Goal: Entertainment & Leisure: Consume media (video, audio)

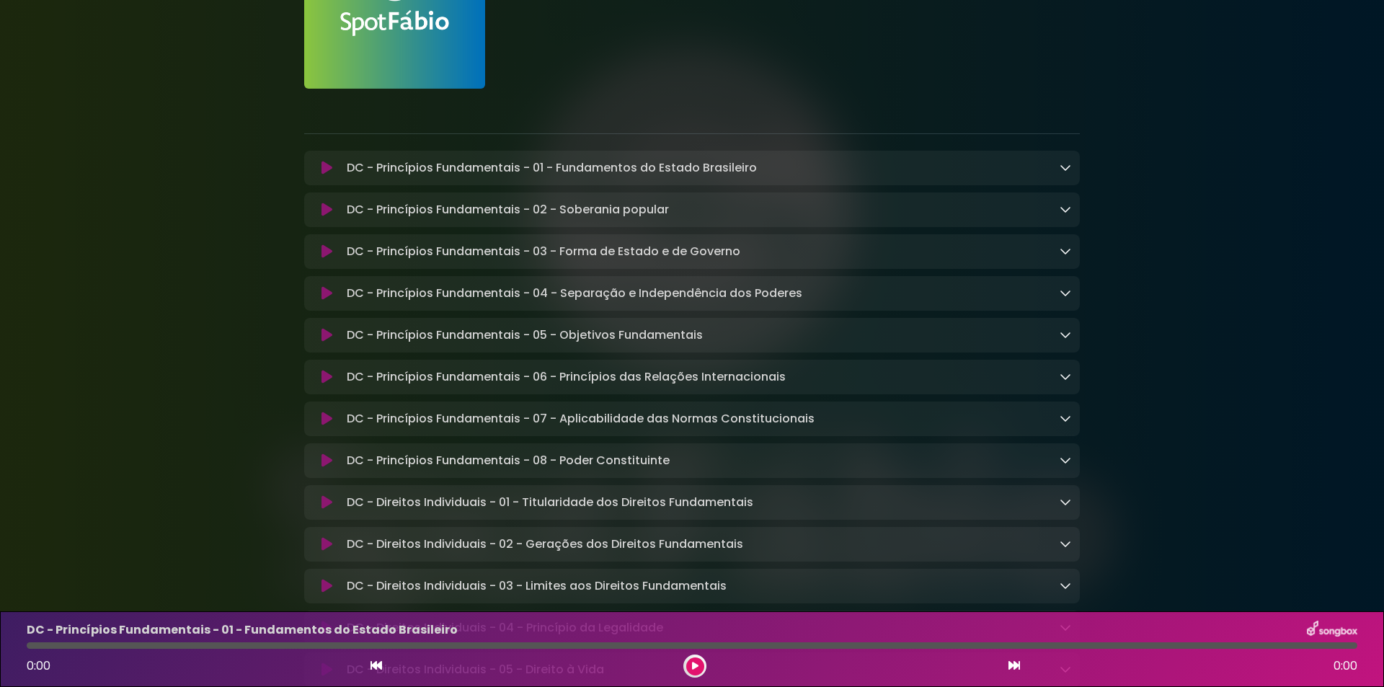
scroll to position [216, 0]
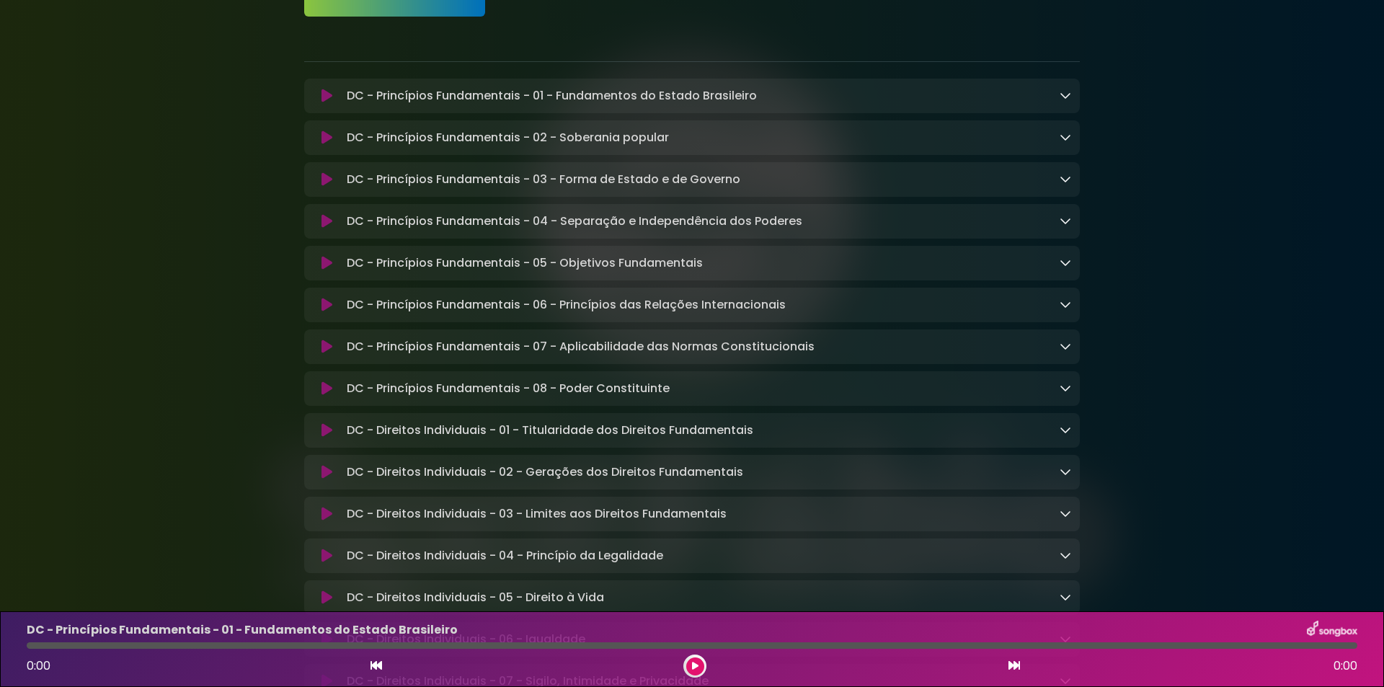
click at [326, 350] on icon at bounding box center [326, 346] width 11 height 14
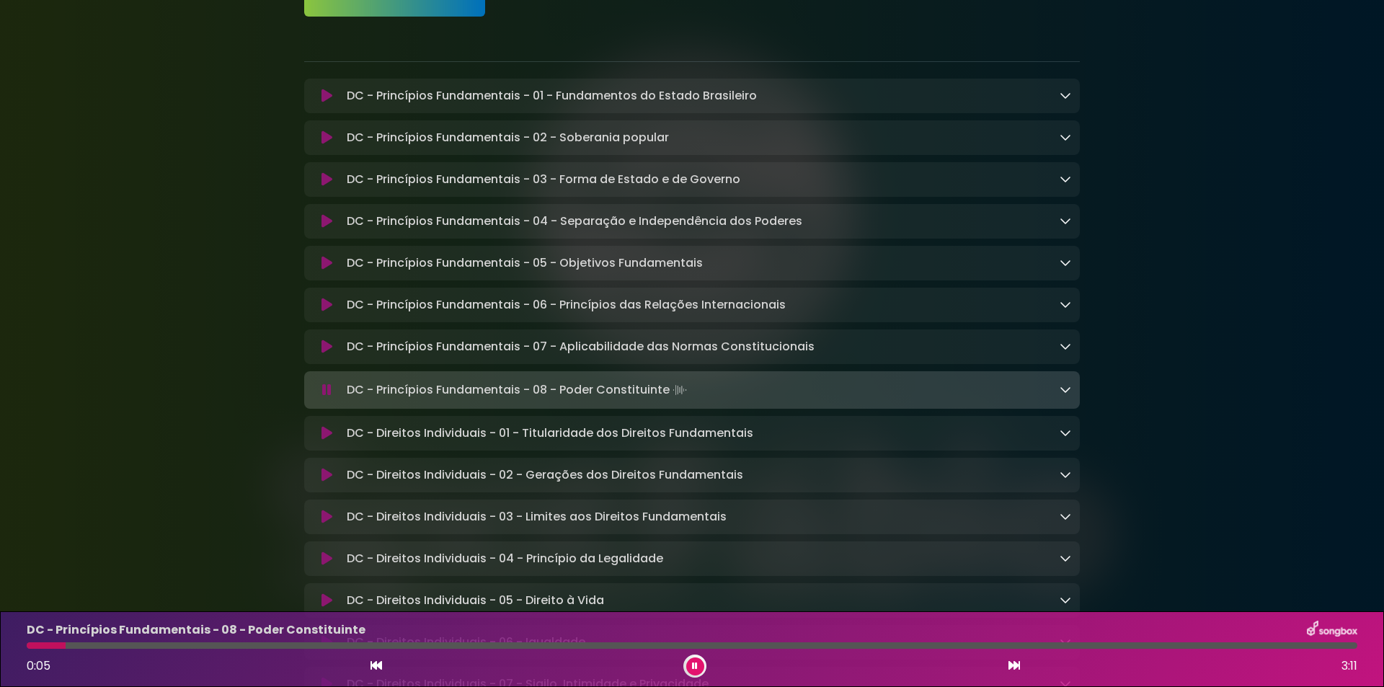
click at [321, 348] on icon at bounding box center [326, 346] width 11 height 14
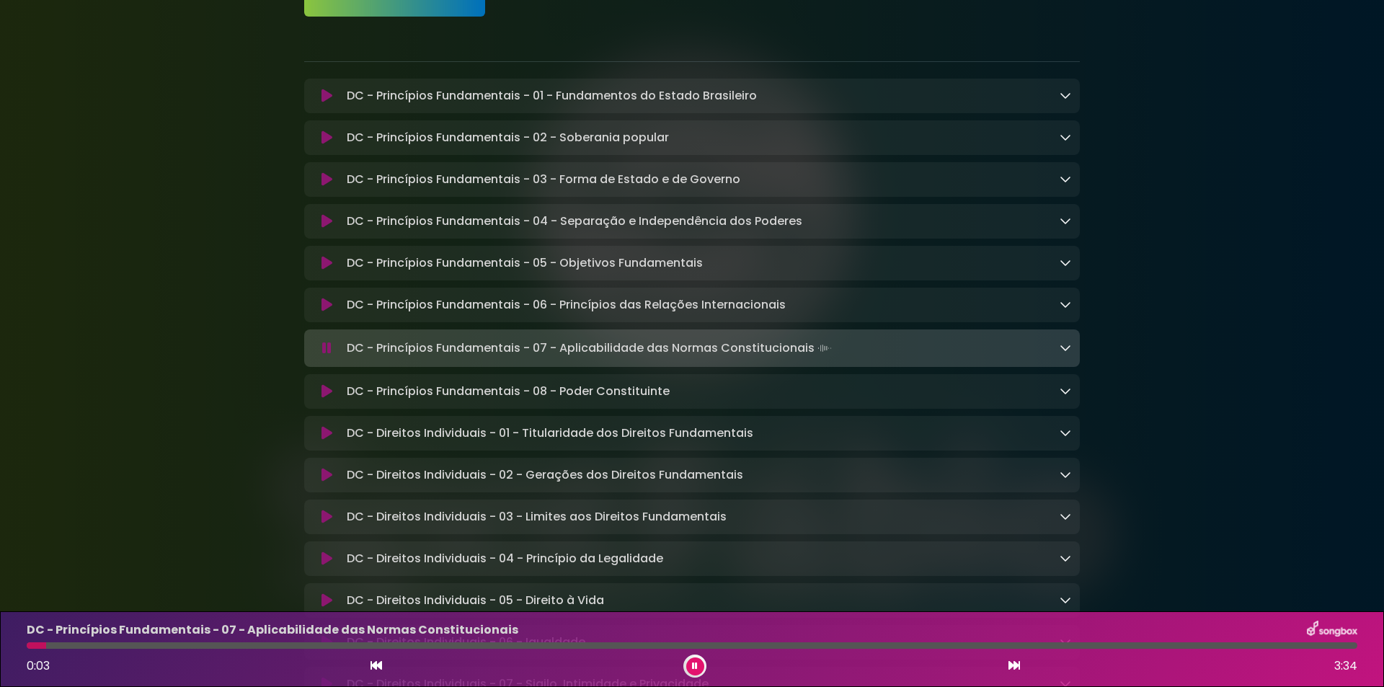
click at [1072, 357] on div "DC - Princípios Fundamentais - 07 - Aplicabilidade das Normas Constitucionais L…" at bounding box center [692, 348] width 776 height 20
click at [1059, 351] on icon at bounding box center [1065, 348] width 12 height 12
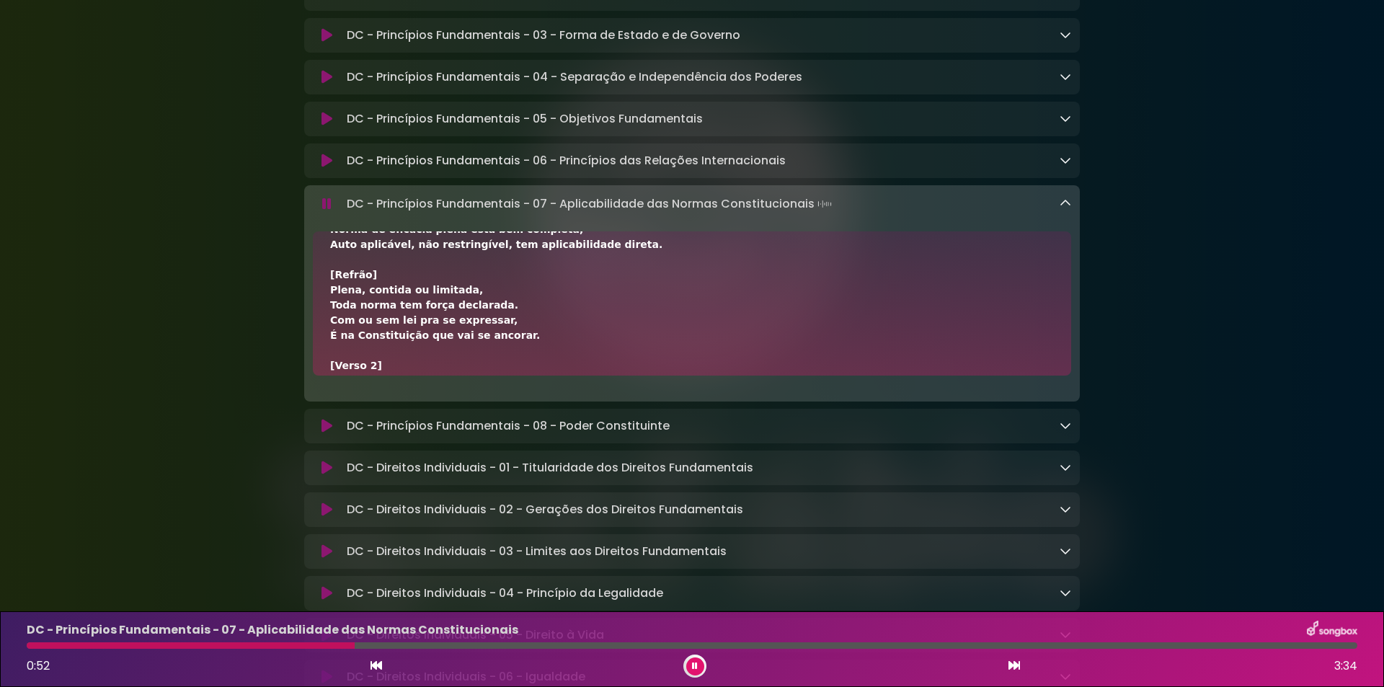
scroll to position [420, 0]
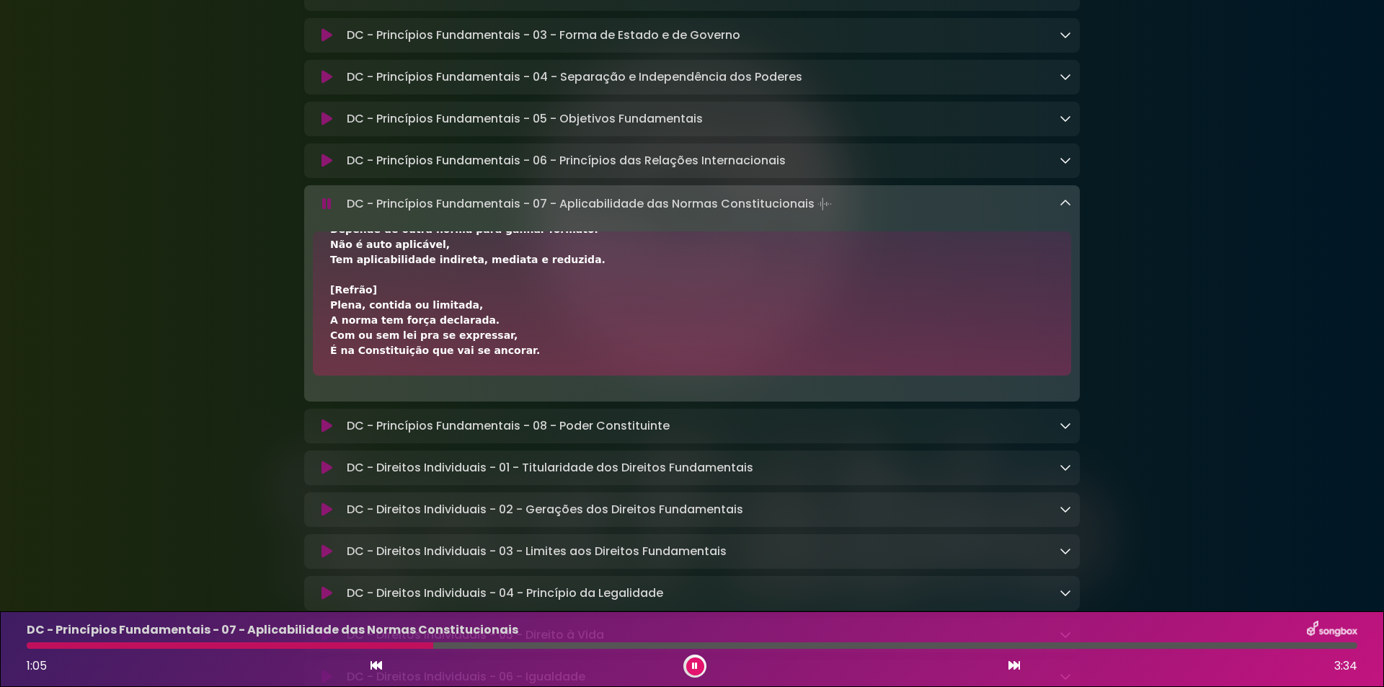
click at [694, 667] on icon at bounding box center [695, 666] width 6 height 9
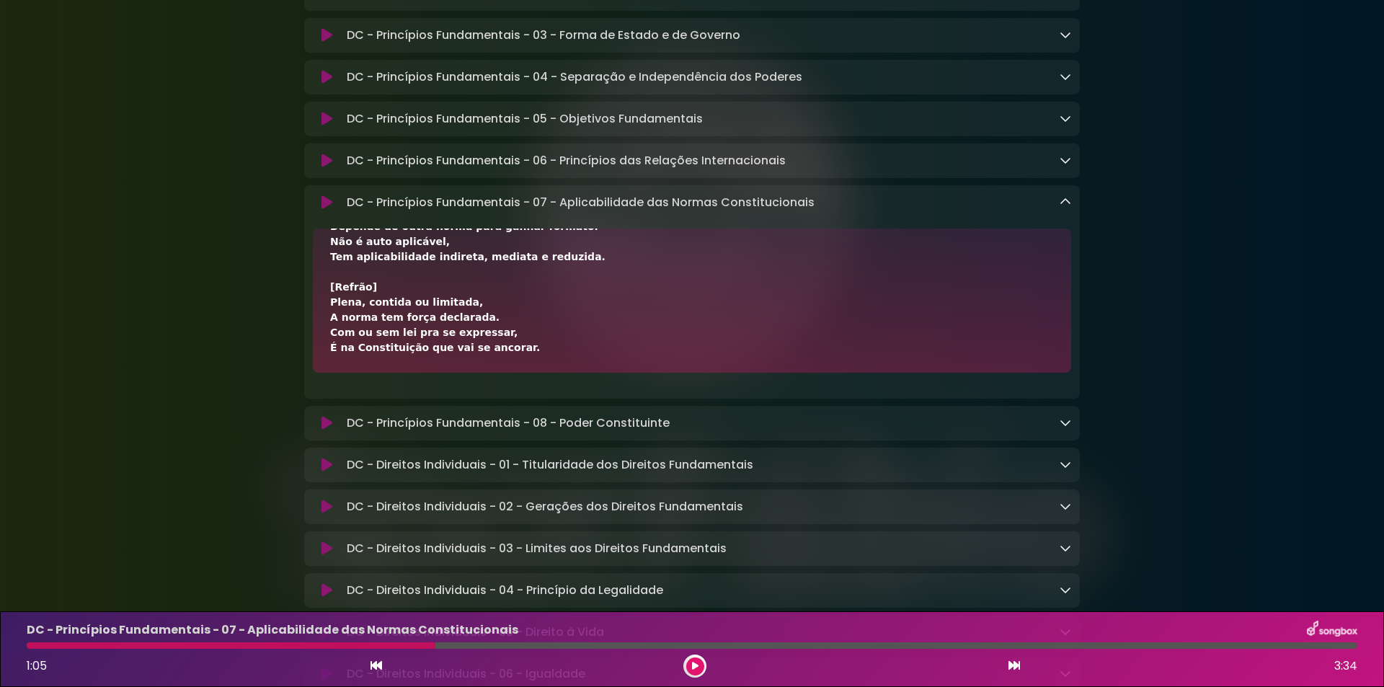
click at [690, 663] on button at bounding box center [695, 666] width 18 height 18
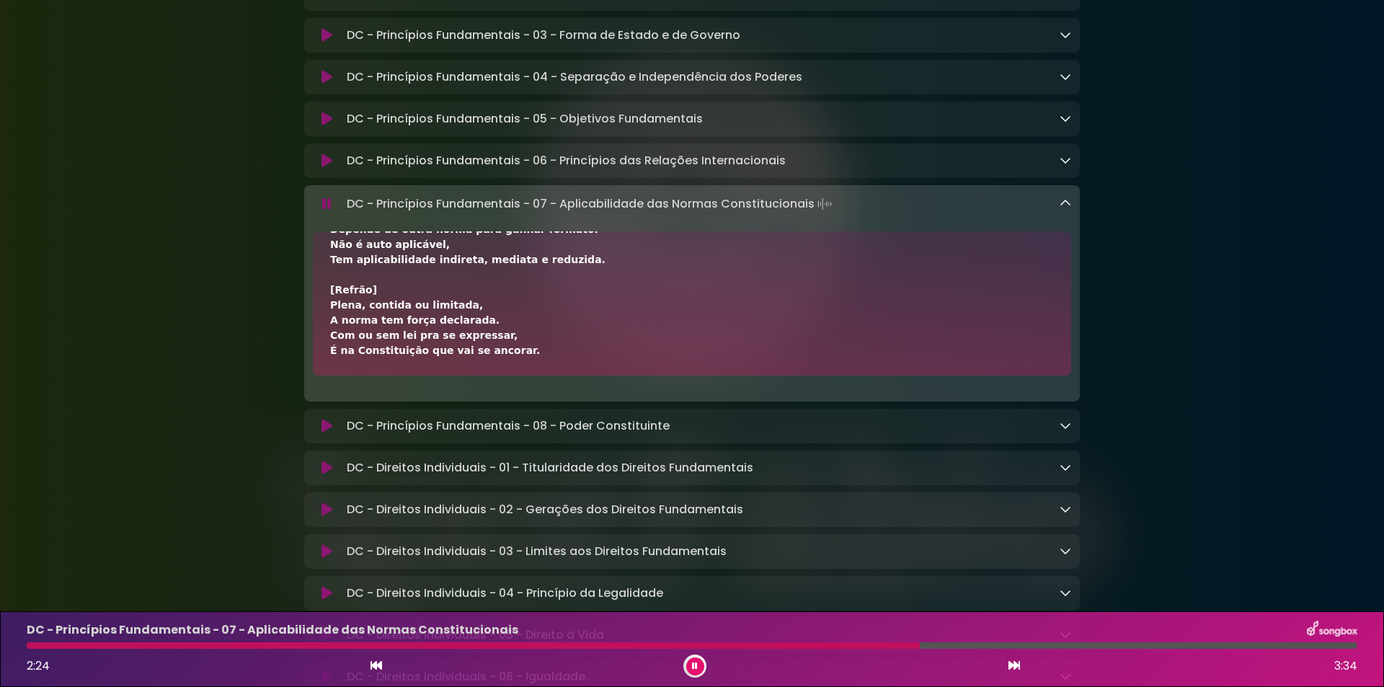
click at [694, 664] on icon at bounding box center [695, 666] width 6 height 9
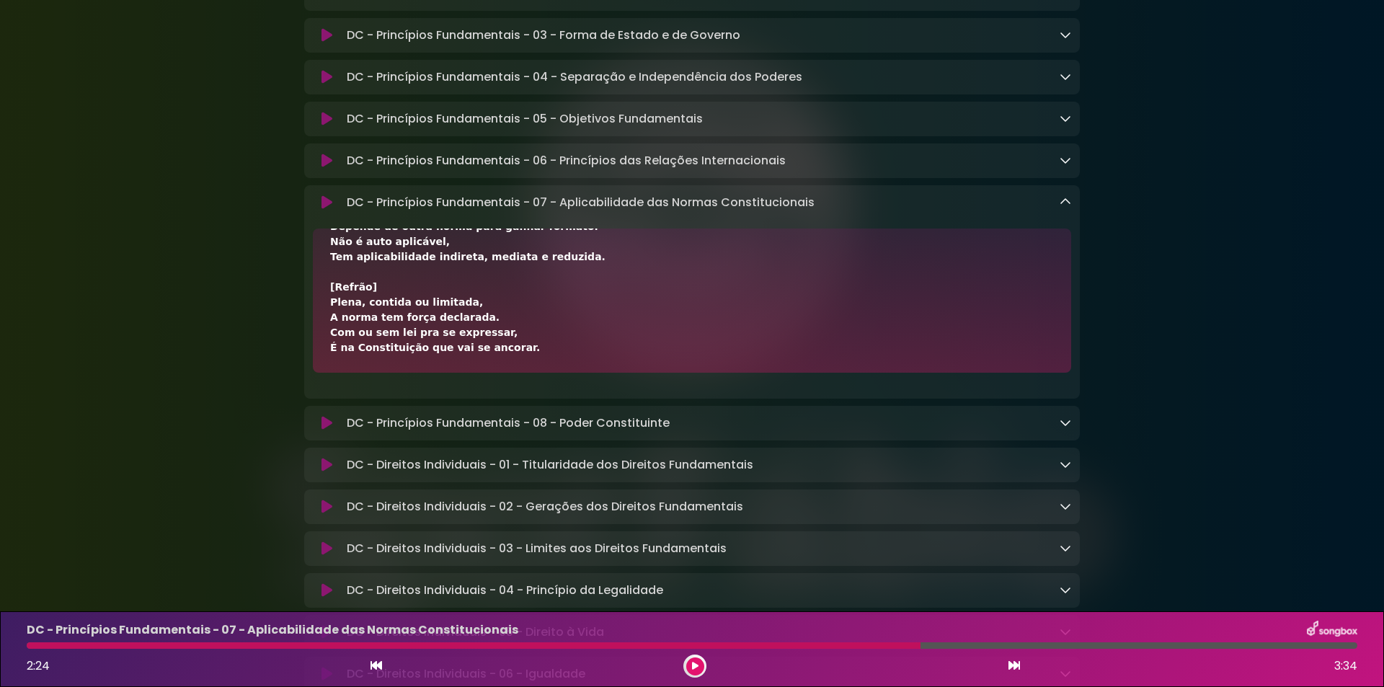
click at [696, 663] on icon at bounding box center [695, 666] width 6 height 9
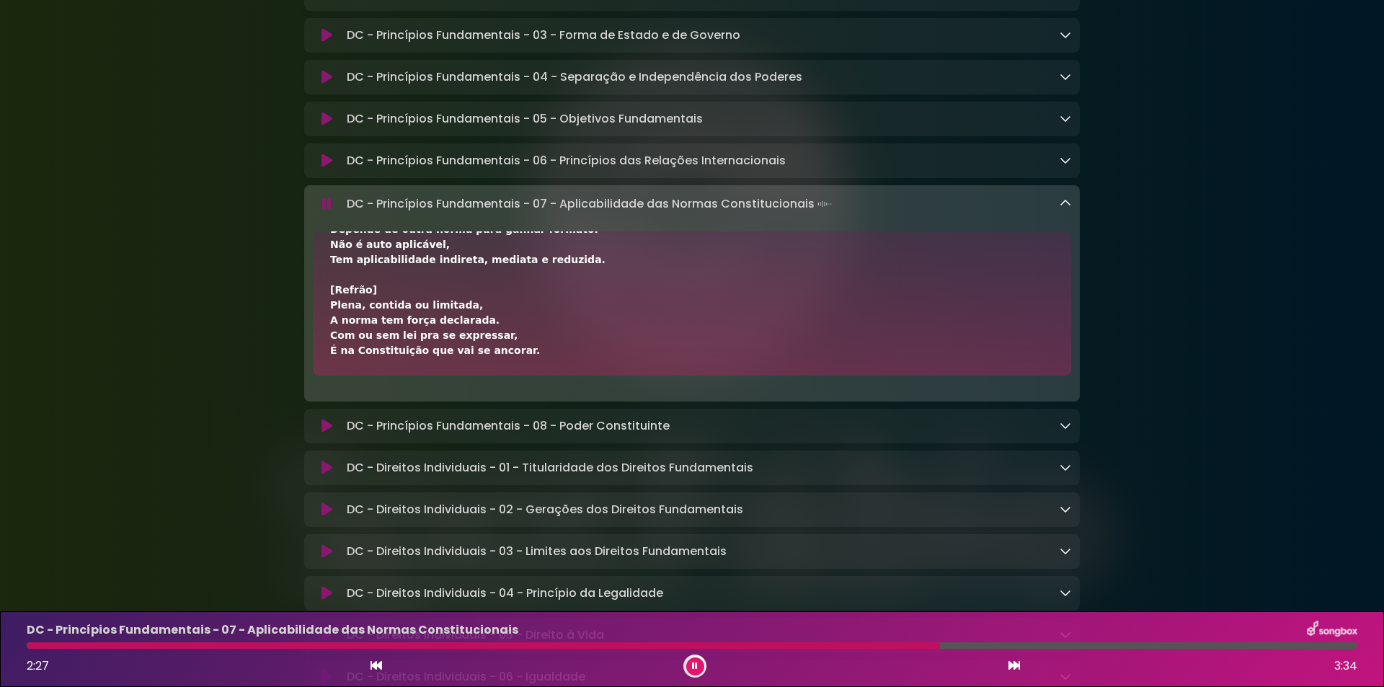
click at [38, 643] on div at bounding box center [483, 645] width 913 height 6
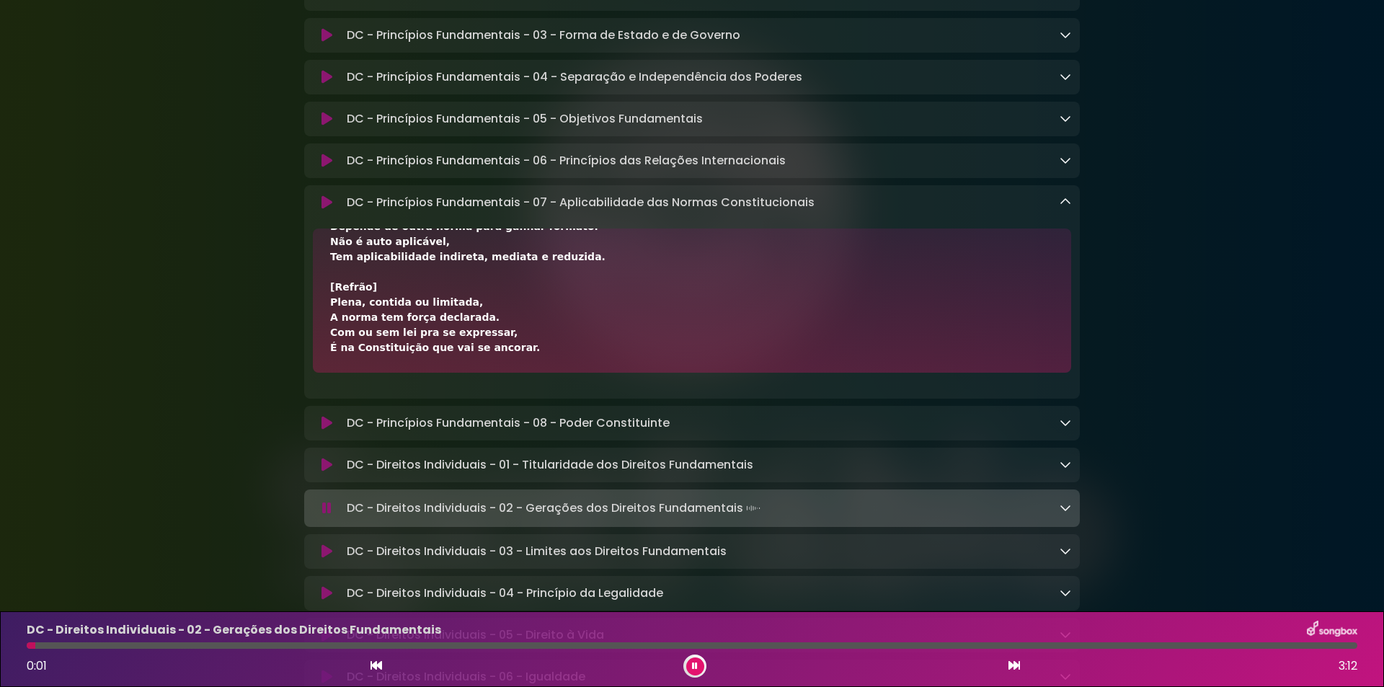
click at [332, 465] on icon at bounding box center [326, 465] width 11 height 14
click at [363, 665] on div "0:09 3:12" at bounding box center [692, 665] width 1348 height 23
click at [374, 662] on icon at bounding box center [376, 665] width 12 height 12
click at [383, 667] on div "0:14 3:12" at bounding box center [692, 665] width 1348 height 23
click at [374, 664] on icon at bounding box center [376, 665] width 12 height 12
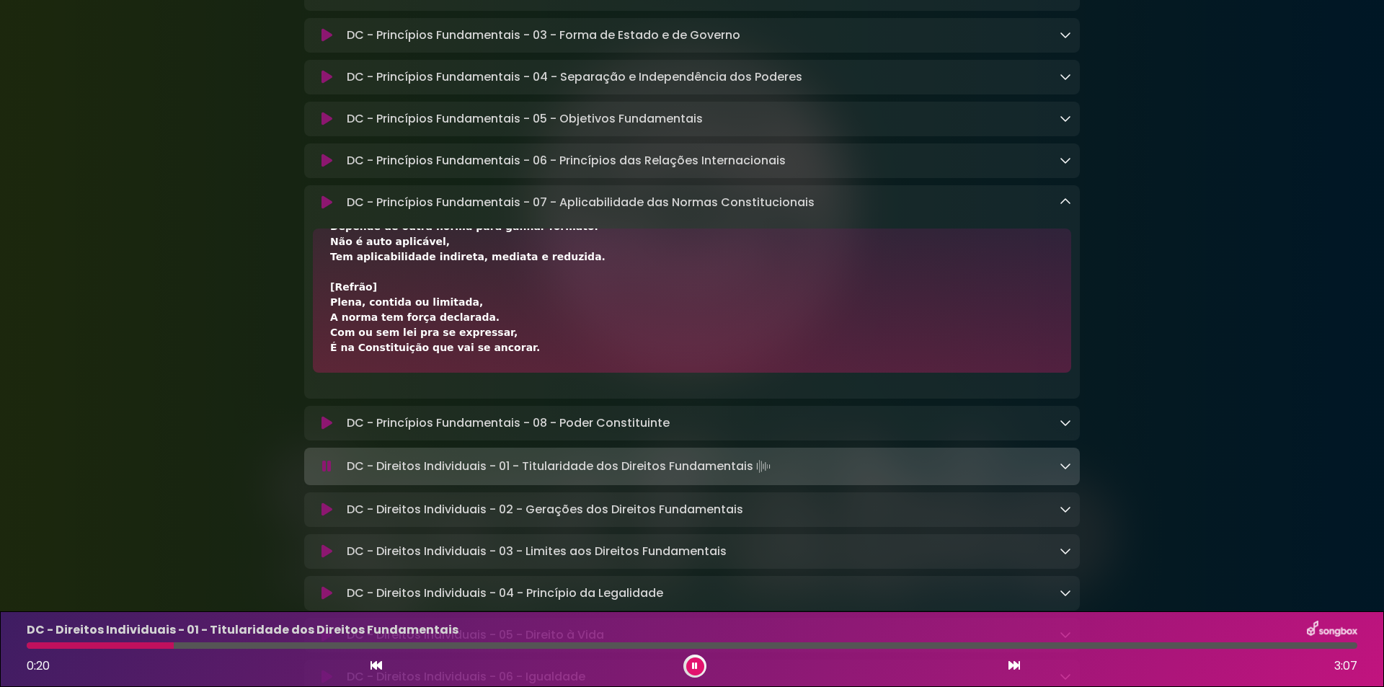
click at [687, 666] on button at bounding box center [695, 666] width 18 height 18
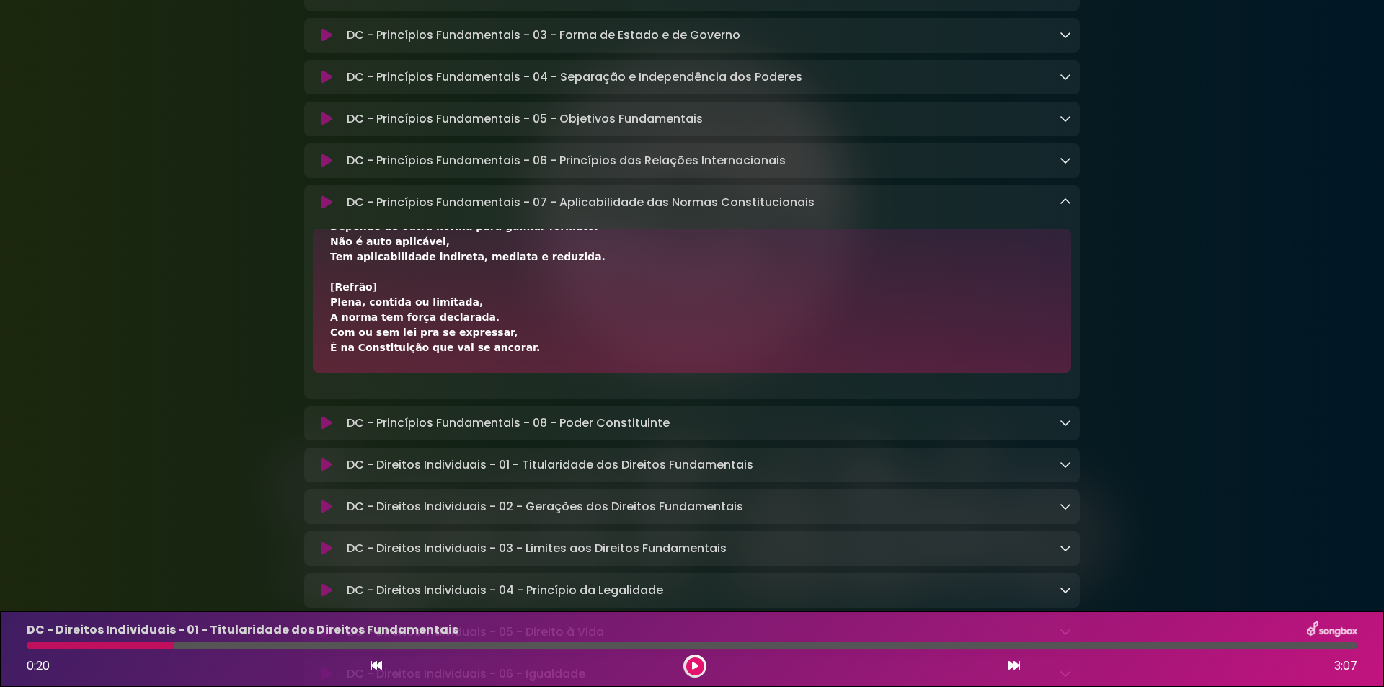
drag, startPoint x: 1219, startPoint y: 0, endPoint x: 1204, endPoint y: 453, distance: 453.6
click at [696, 663] on icon at bounding box center [695, 666] width 6 height 9
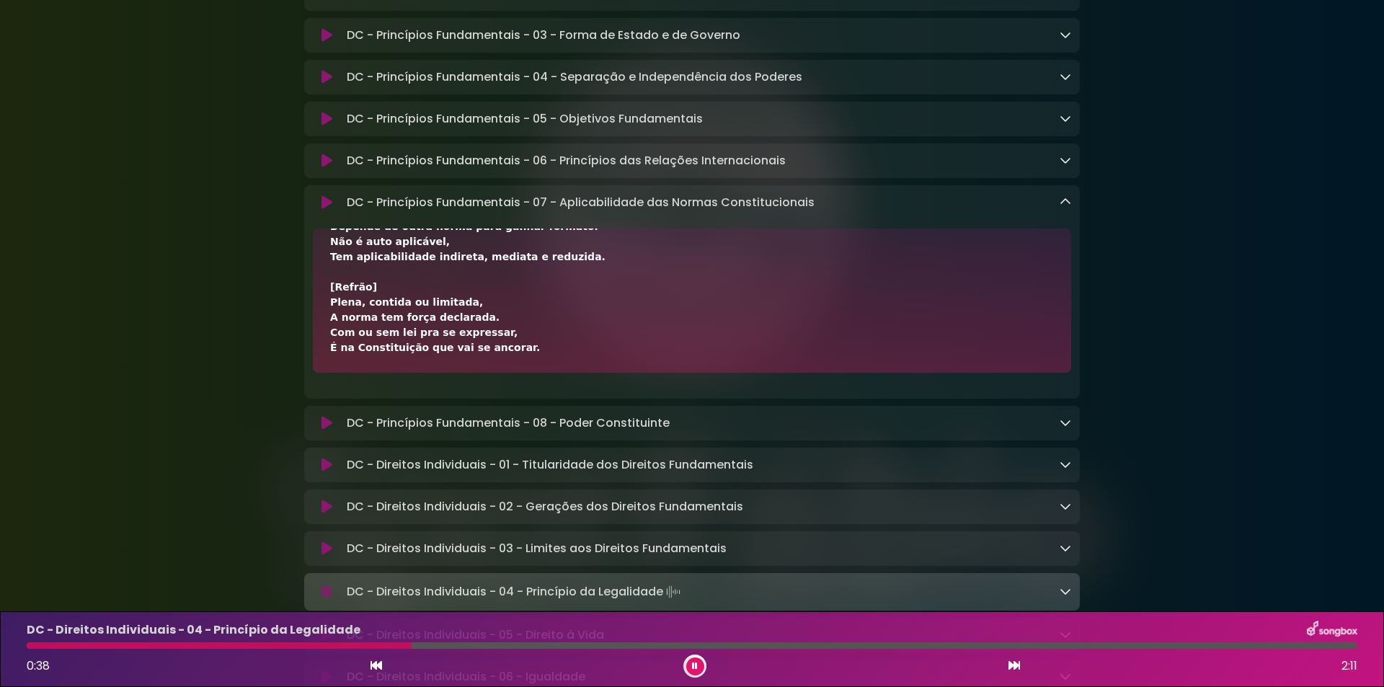
click at [371, 664] on icon at bounding box center [376, 665] width 12 height 12
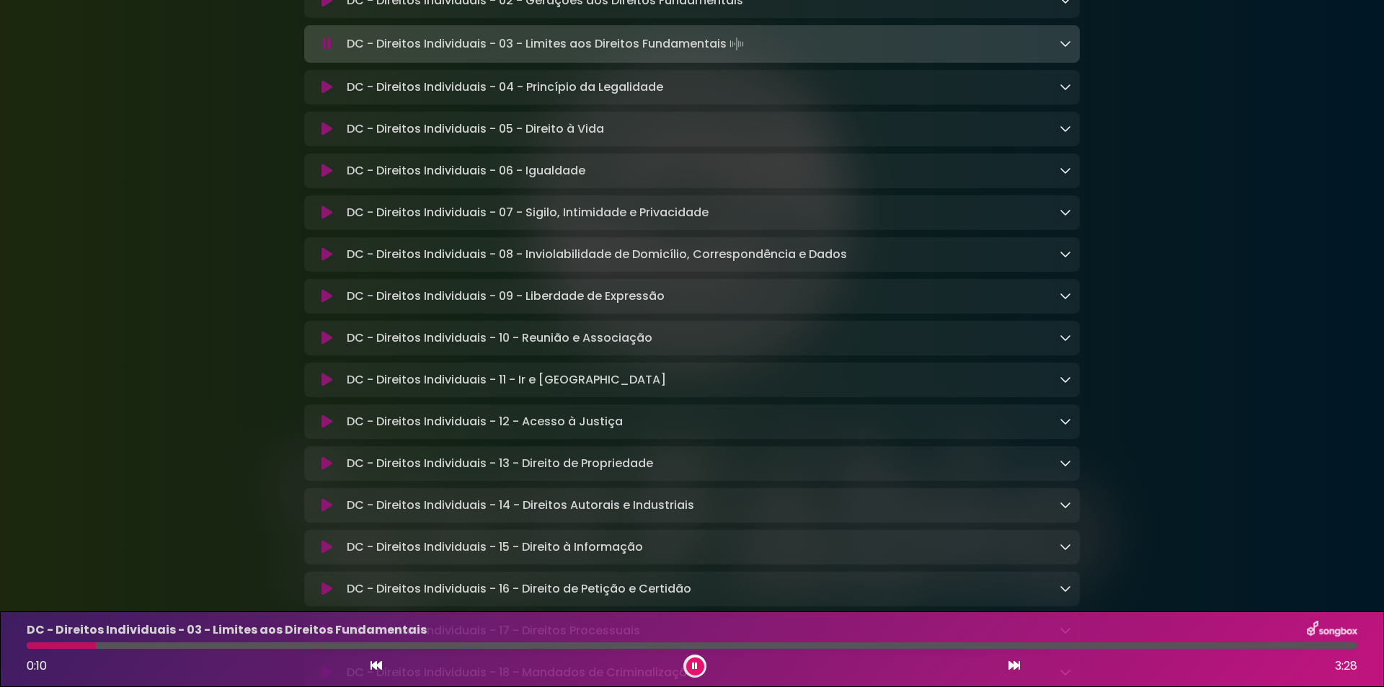
scroll to position [865, 0]
click at [704, 667] on div at bounding box center [694, 665] width 23 height 23
click at [699, 667] on button at bounding box center [695, 666] width 18 height 18
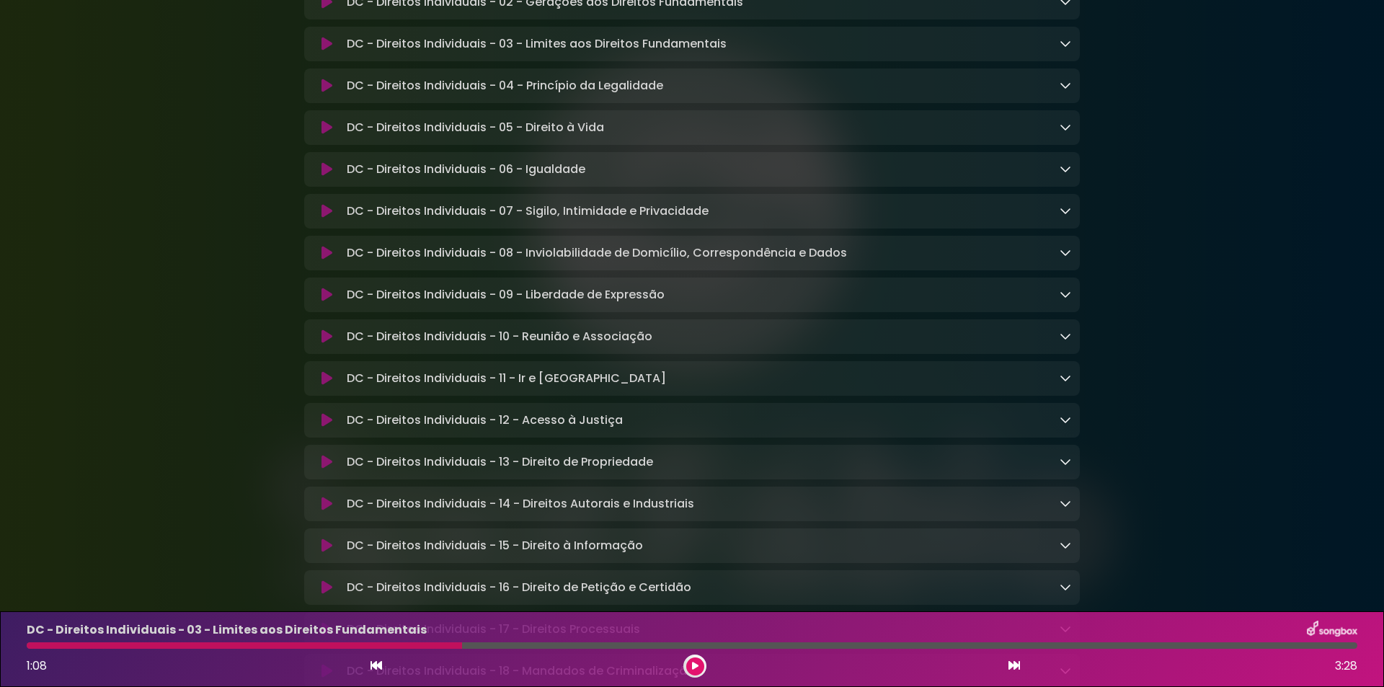
click at [386, 665] on div "1:08 3:28" at bounding box center [692, 665] width 1348 height 23
click at [368, 667] on div "1:08 3:28" at bounding box center [692, 665] width 1348 height 23
click at [381, 660] on icon at bounding box center [376, 665] width 12 height 12
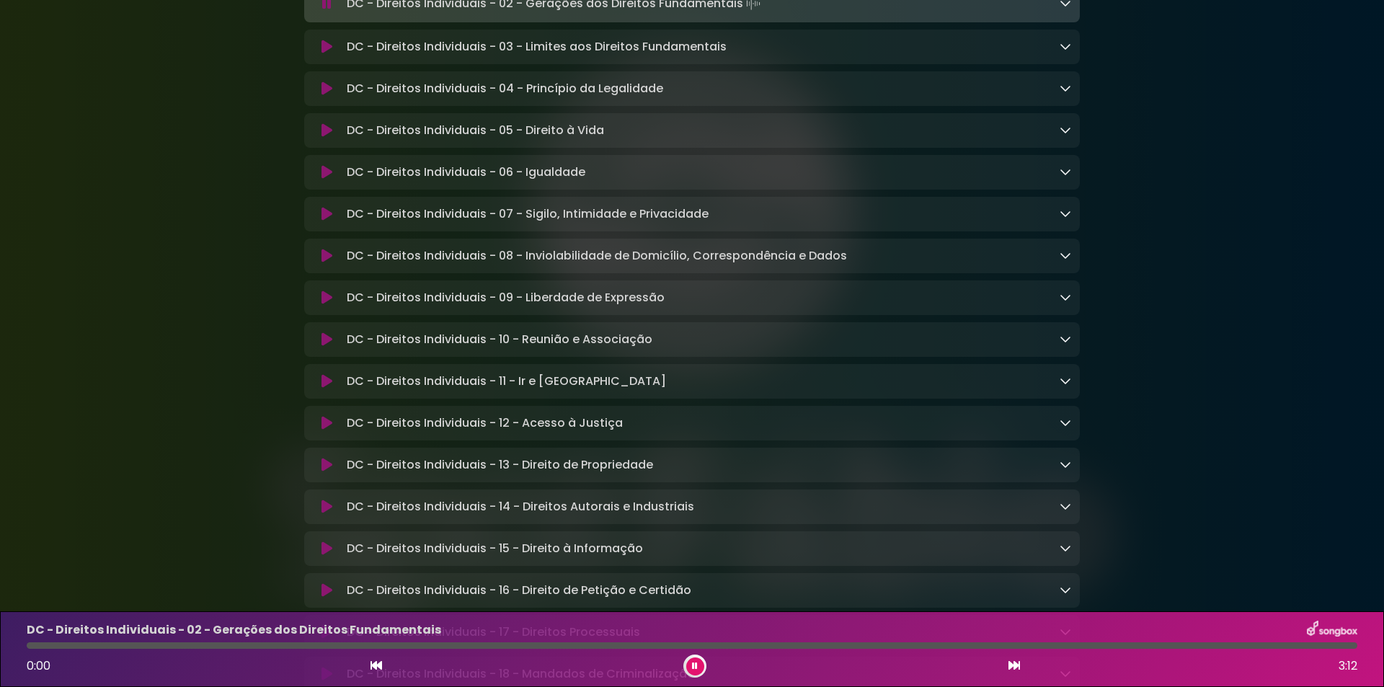
scroll to position [866, 0]
click at [1017, 667] on icon at bounding box center [1014, 665] width 12 height 12
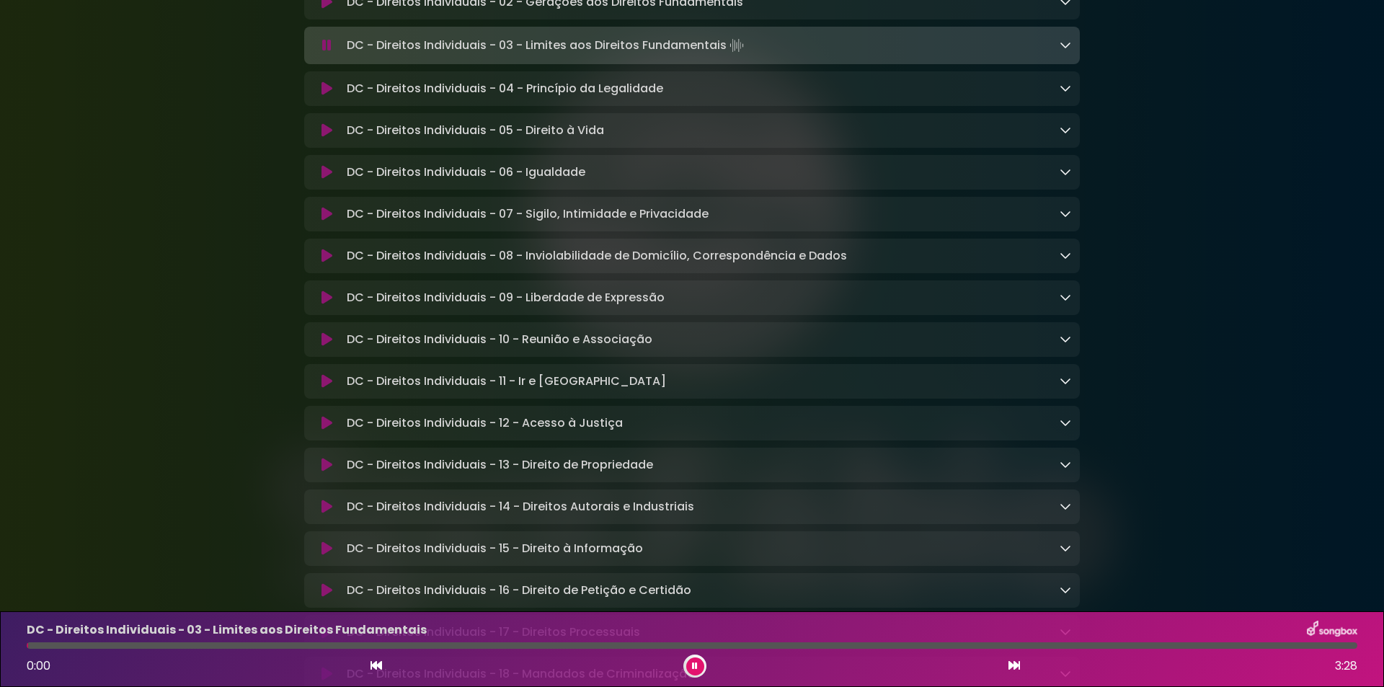
click at [690, 662] on button at bounding box center [695, 666] width 18 height 18
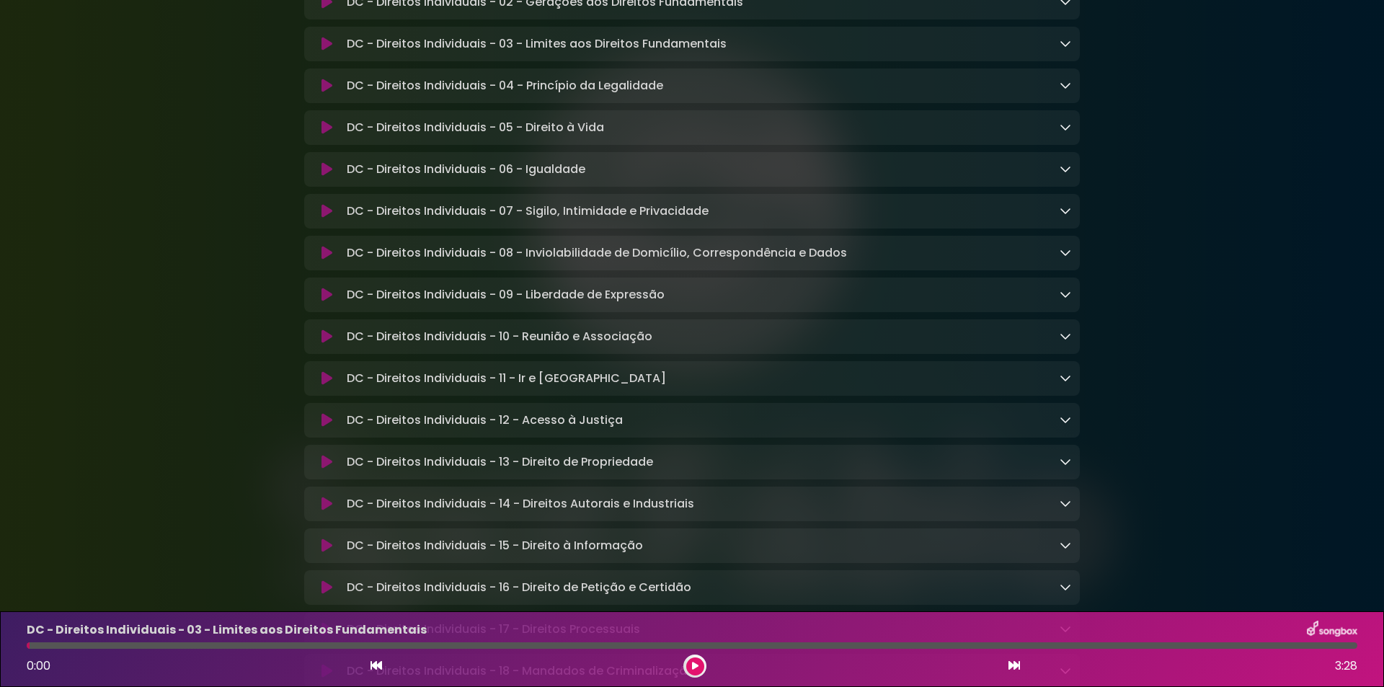
click at [685, 664] on div at bounding box center [694, 665] width 23 height 23
click at [690, 666] on button at bounding box center [695, 666] width 18 height 18
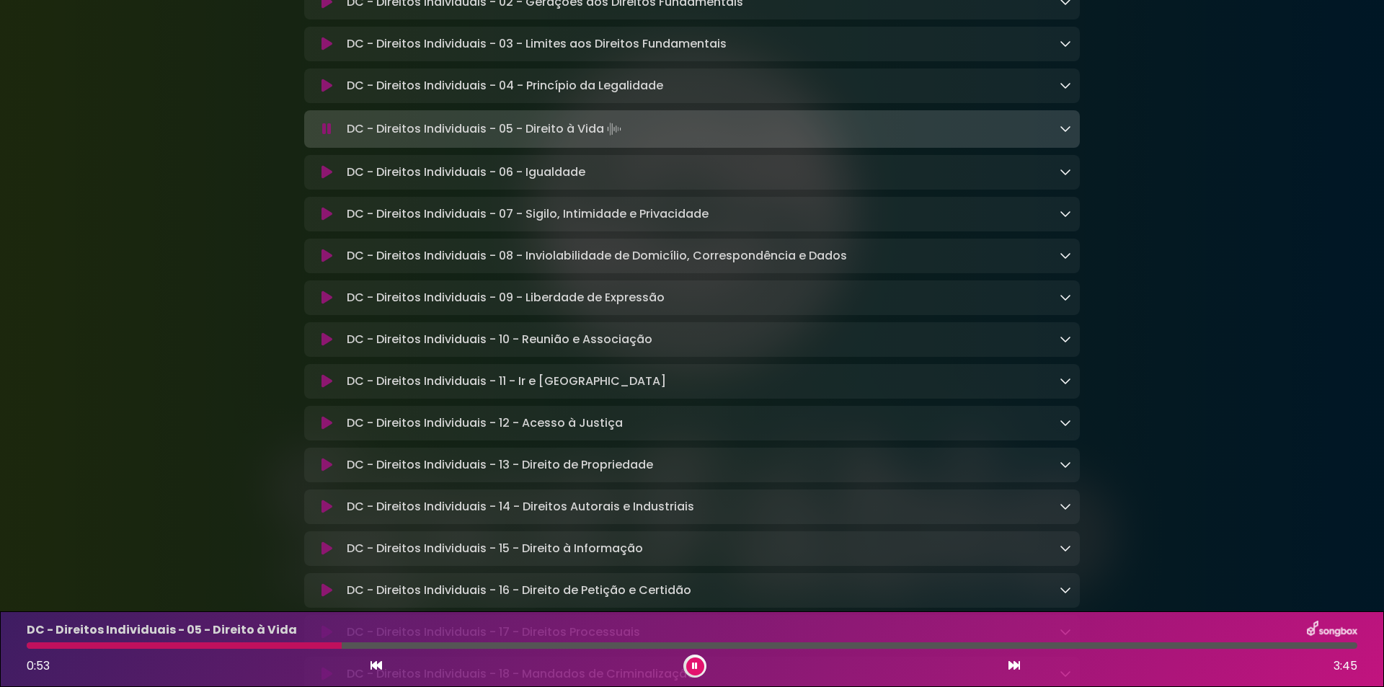
click at [685, 662] on div at bounding box center [694, 665] width 23 height 23
click at [691, 662] on button at bounding box center [695, 666] width 18 height 18
